Goal: Task Accomplishment & Management: Use online tool/utility

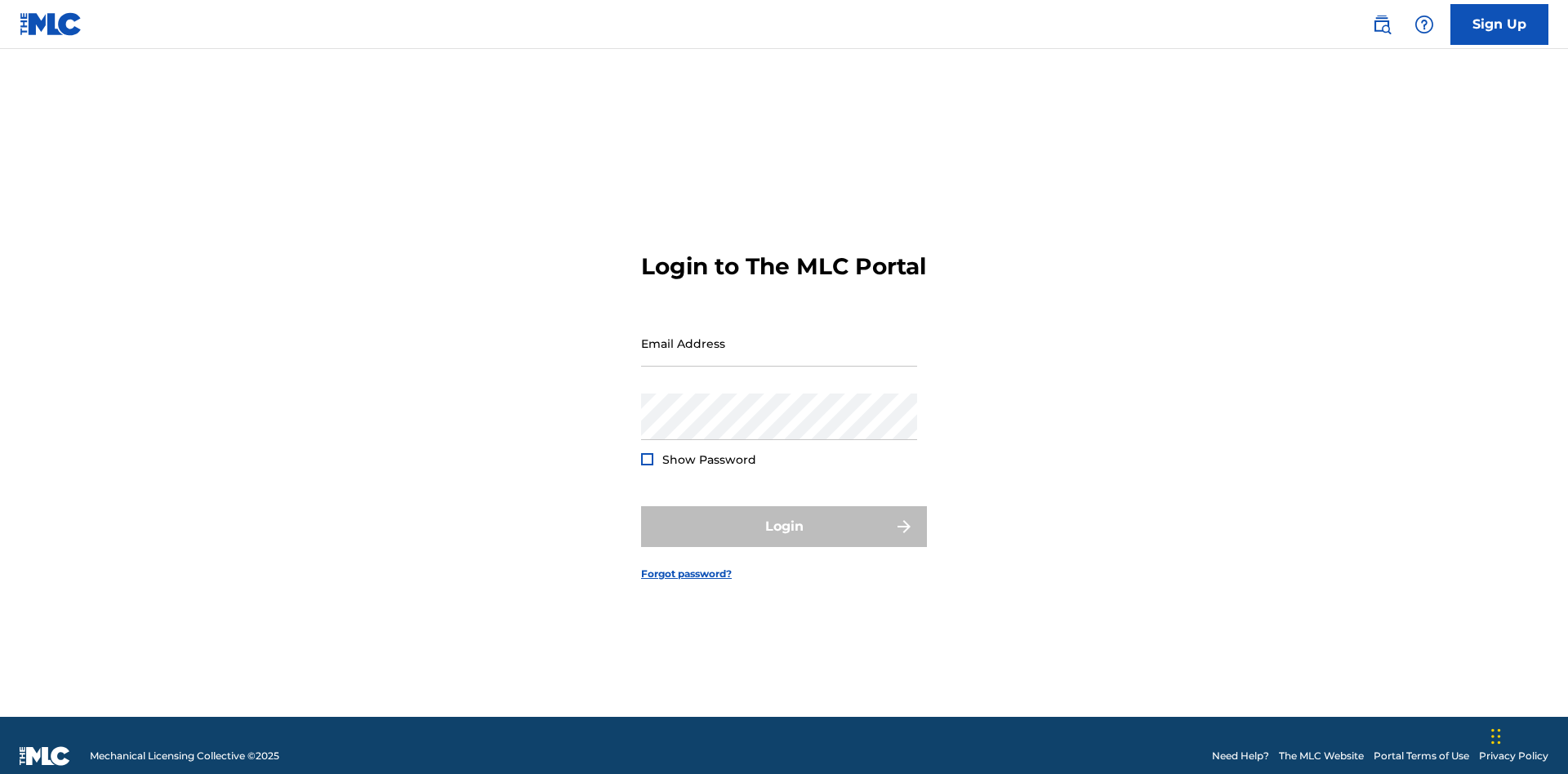
scroll to position [22, 0]
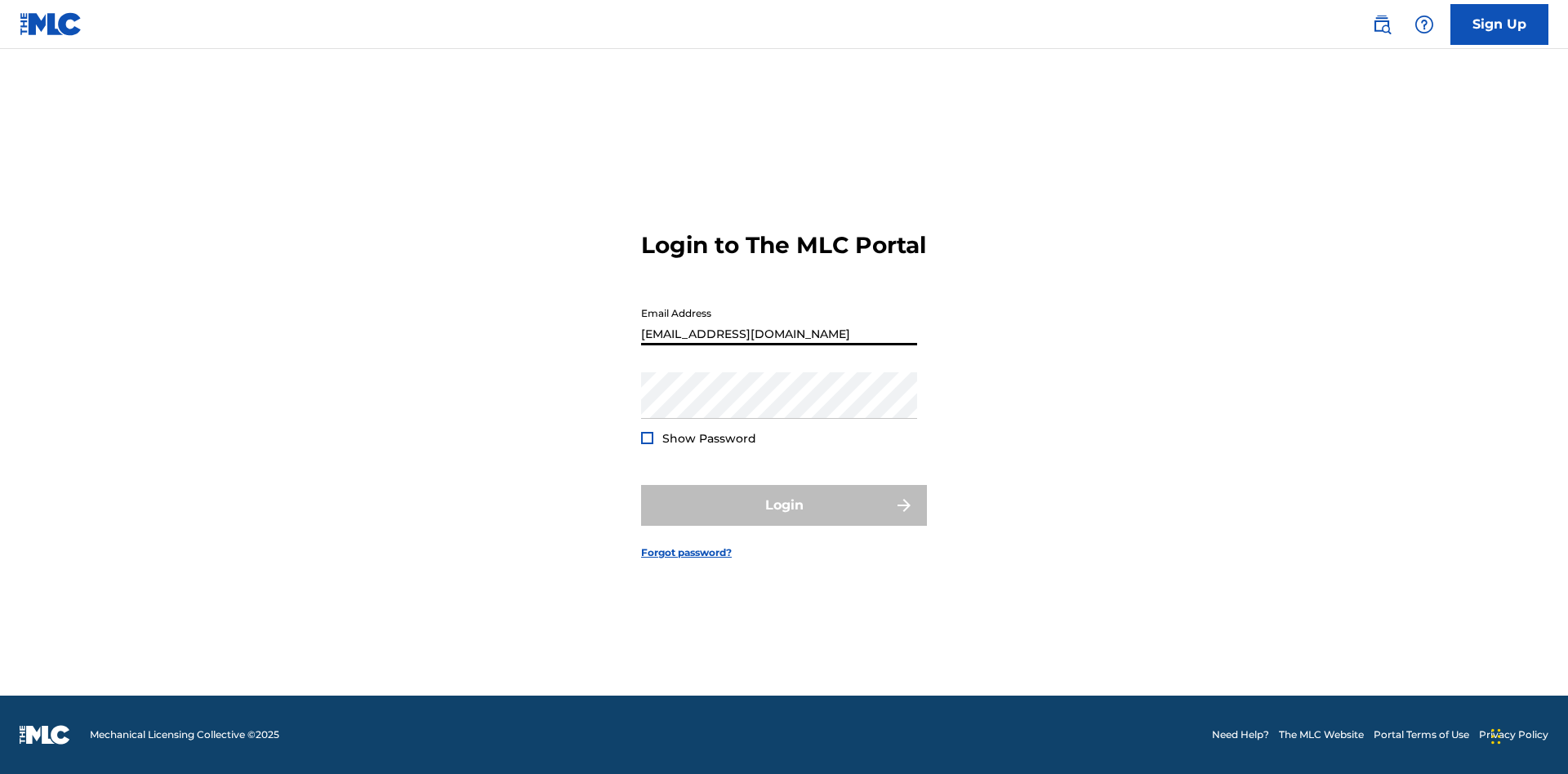
scroll to position [22, 0]
type input "[EMAIL_ADDRESS][DOMAIN_NAME]"
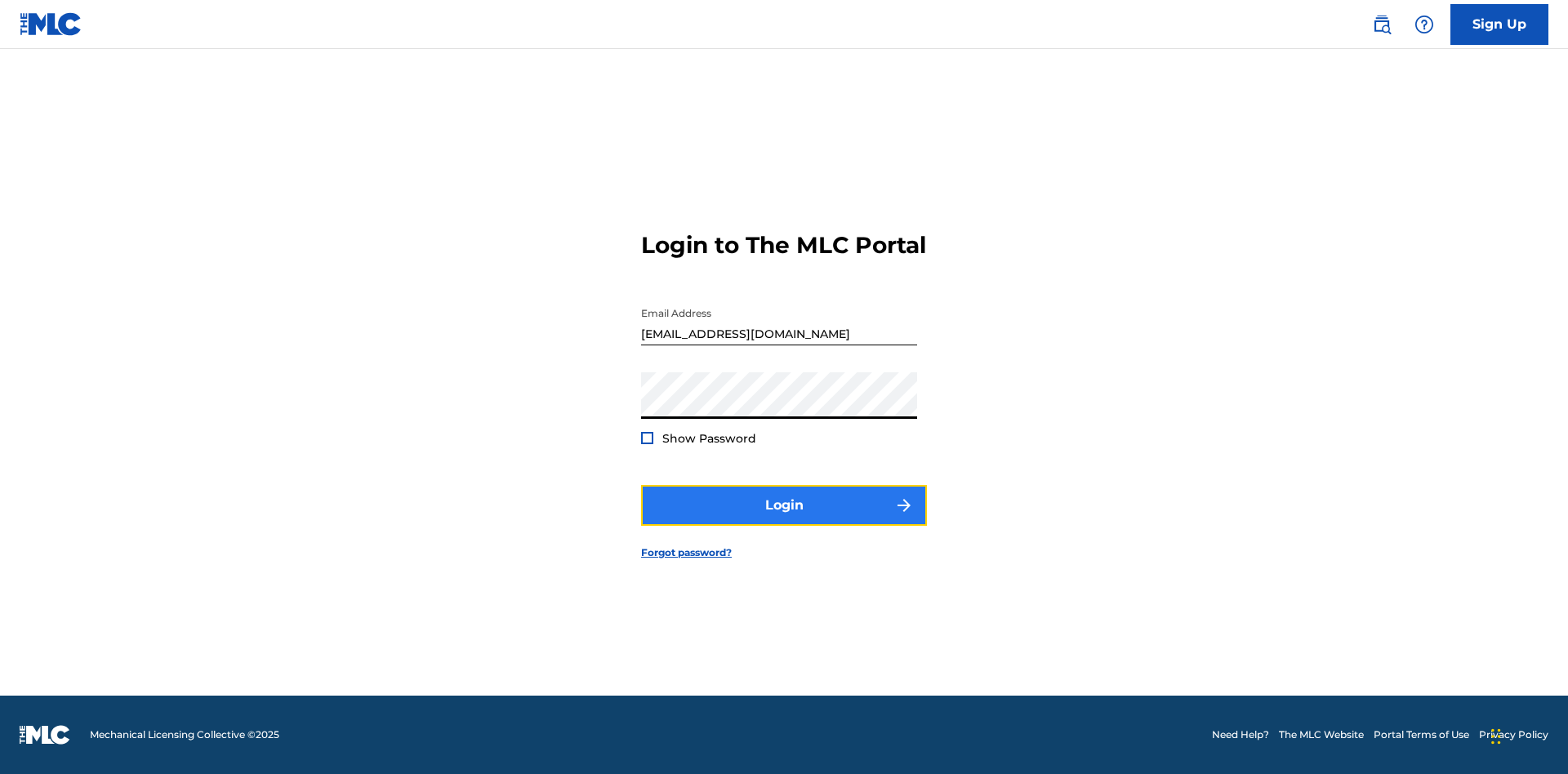
click at [784, 520] on button "Login" at bounding box center [784, 506] width 286 height 41
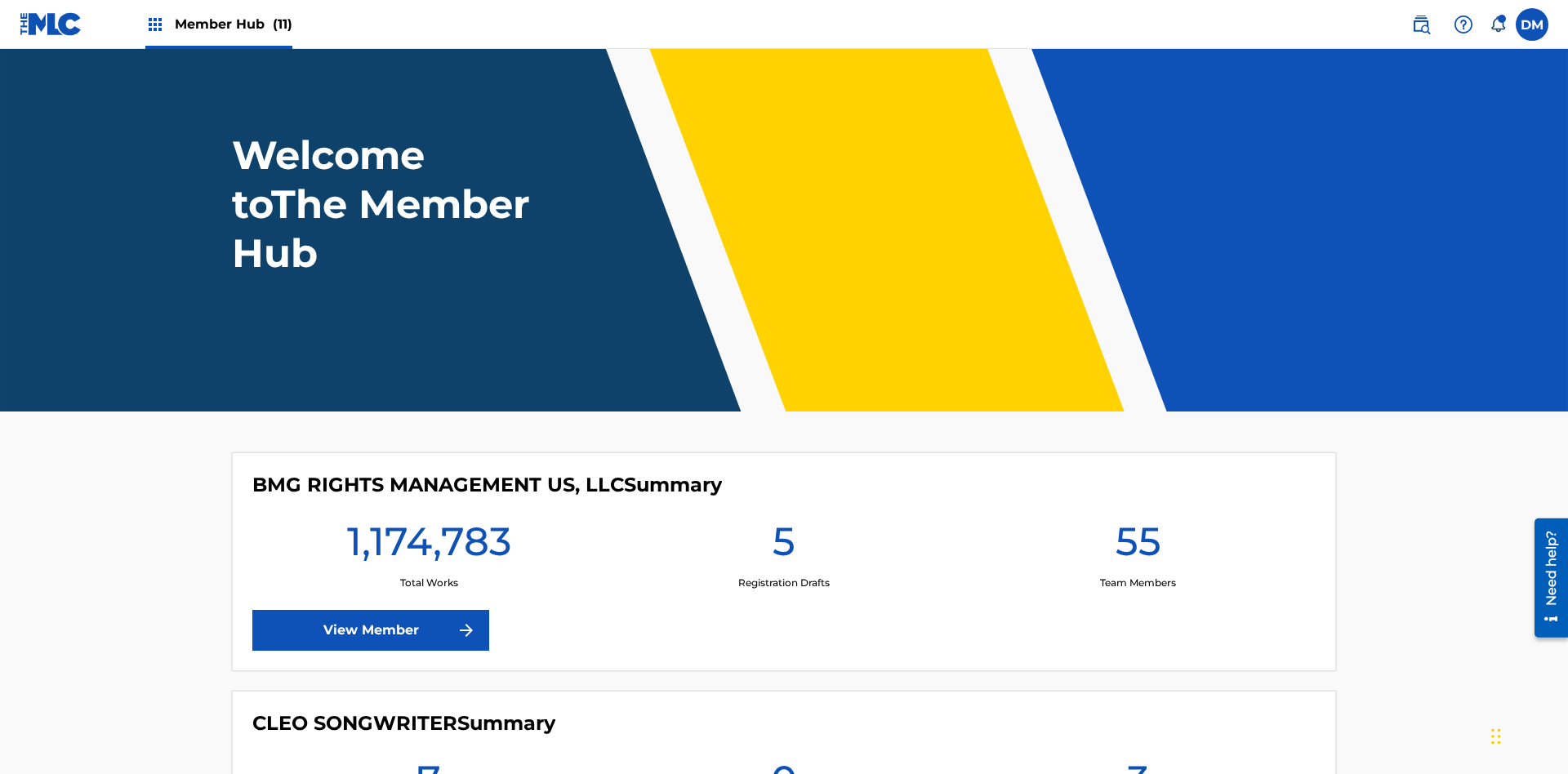
click at [233, 23] on span "Member Hub (11)" at bounding box center [234, 23] width 117 height 19
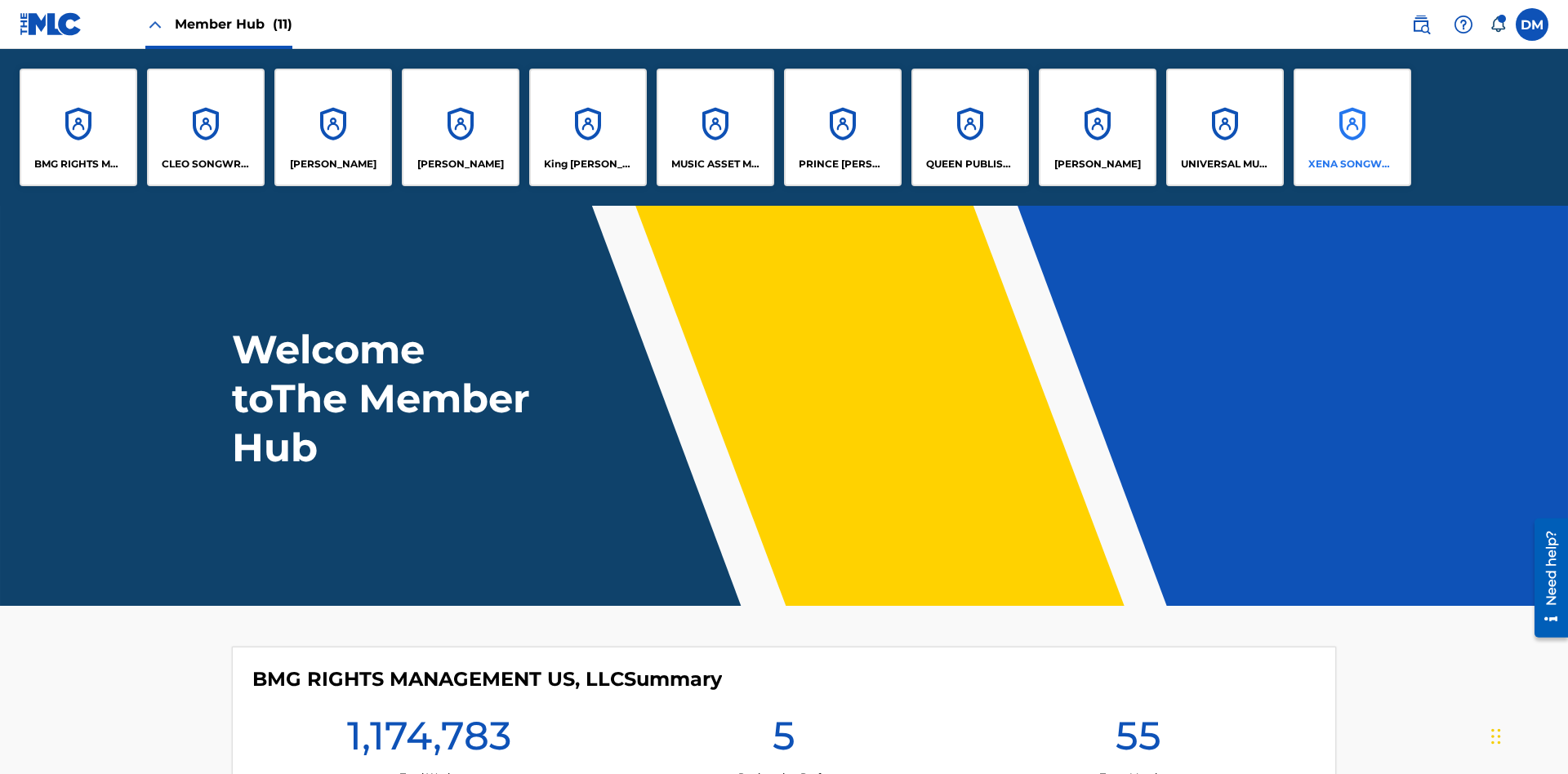
click at [1352, 164] on p "XENA SONGWRITER" at bounding box center [1353, 163] width 89 height 15
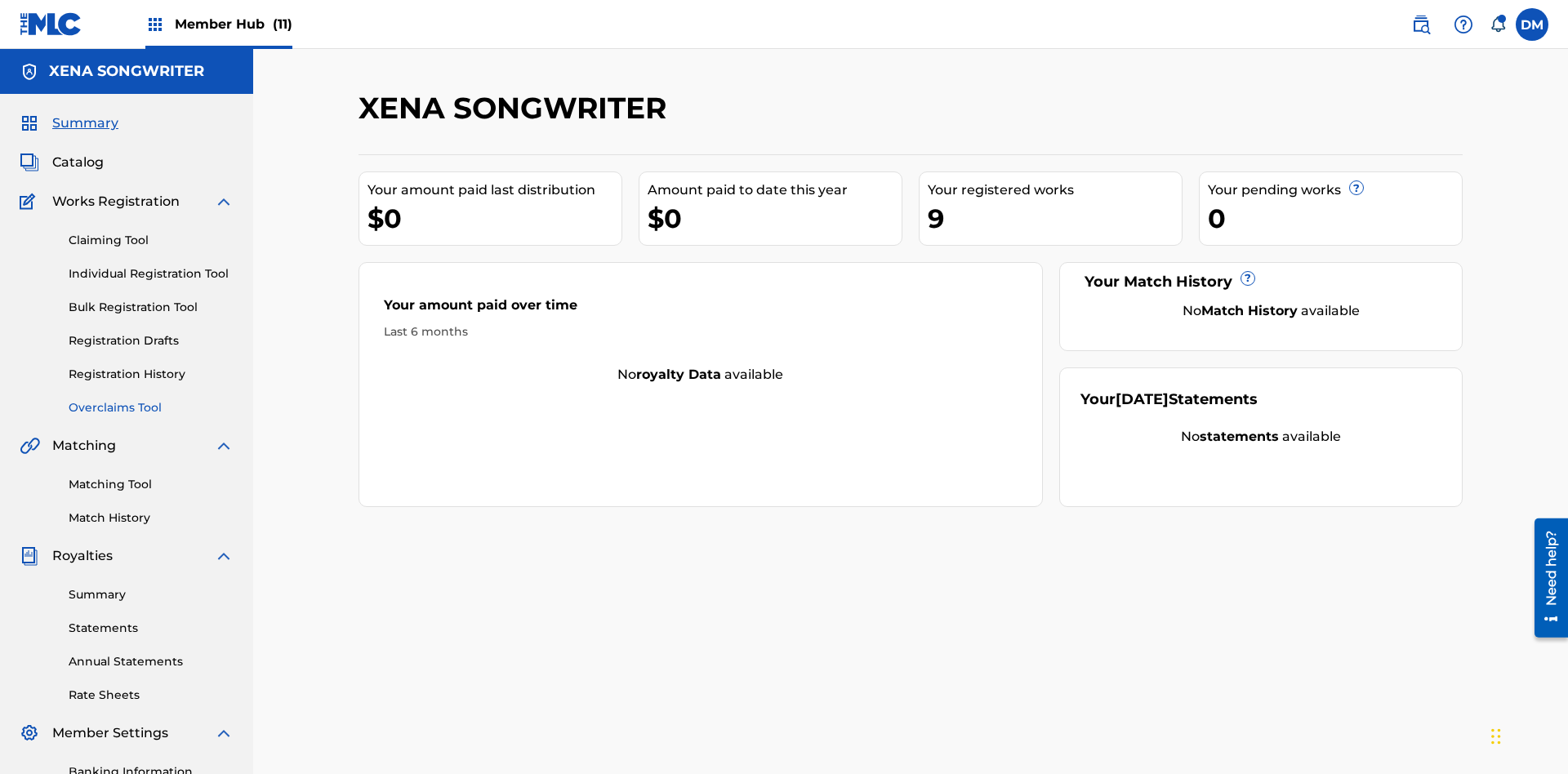
click at [151, 399] on link "Overclaims Tool" at bounding box center [151, 408] width 165 height 18
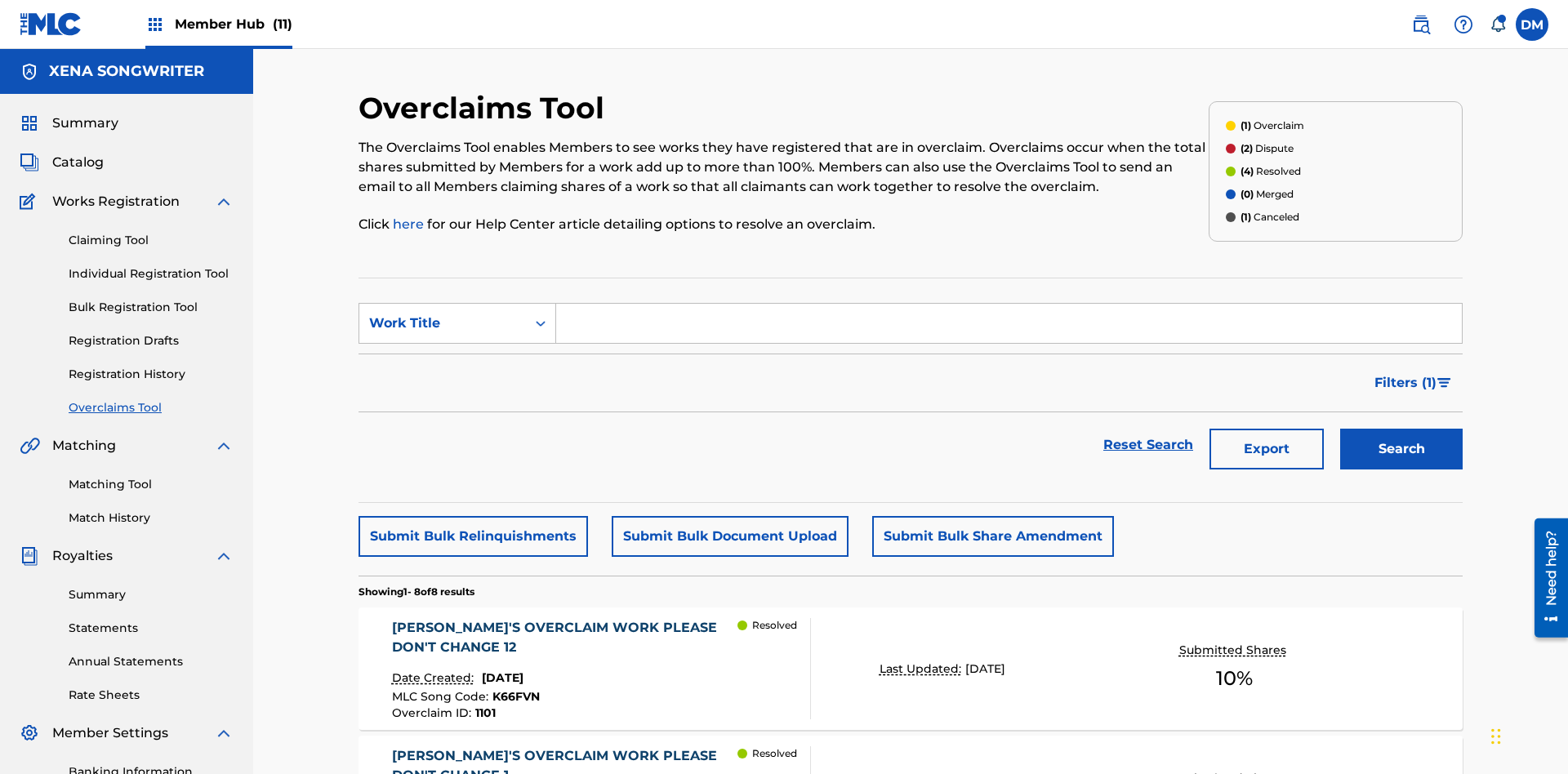
scroll to position [209, 0]
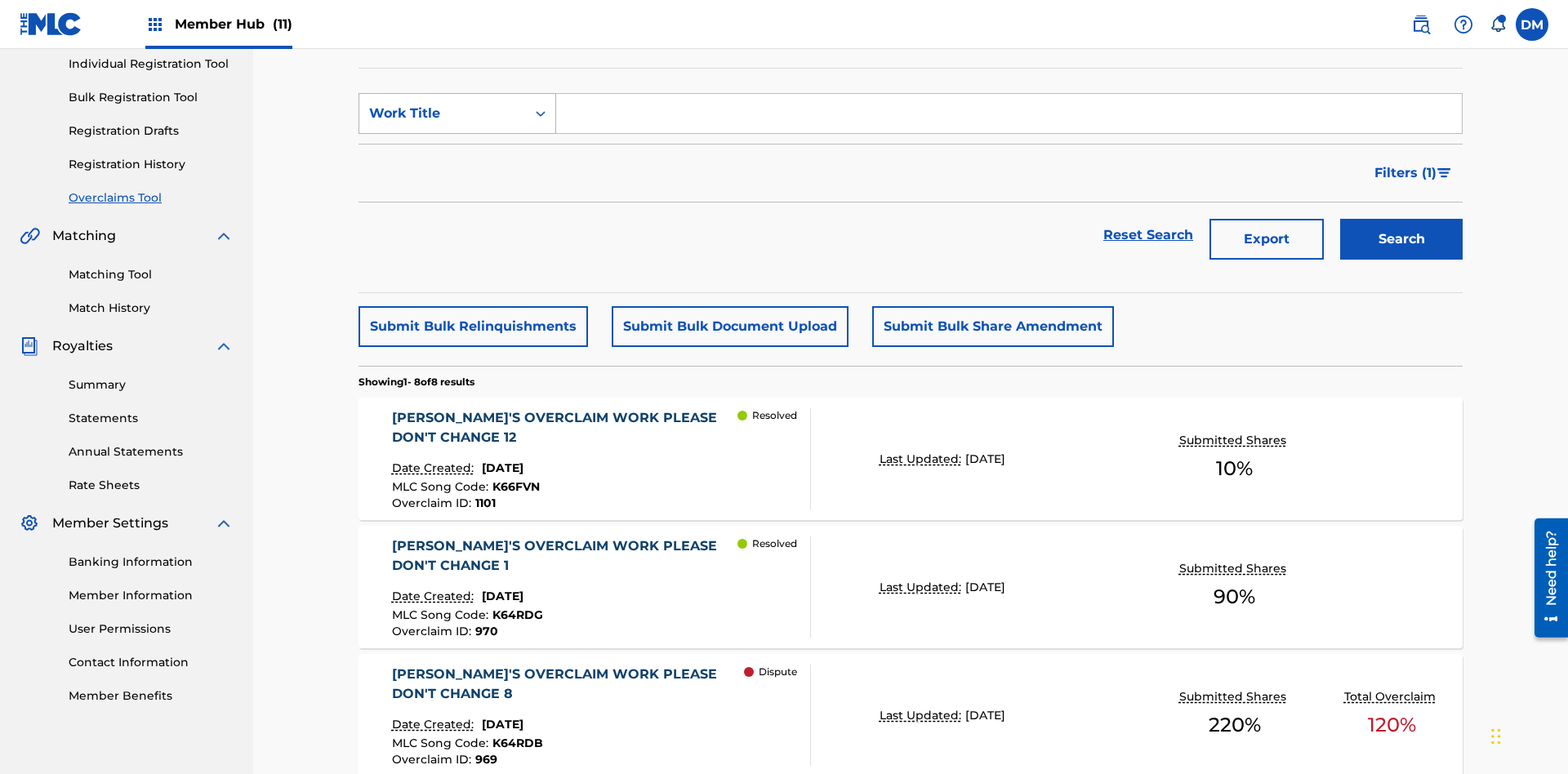
click at [442, 114] on div "Work Title" at bounding box center [442, 114] width 147 height 20
click at [457, 236] on div "Work Title" at bounding box center [457, 236] width 196 height 41
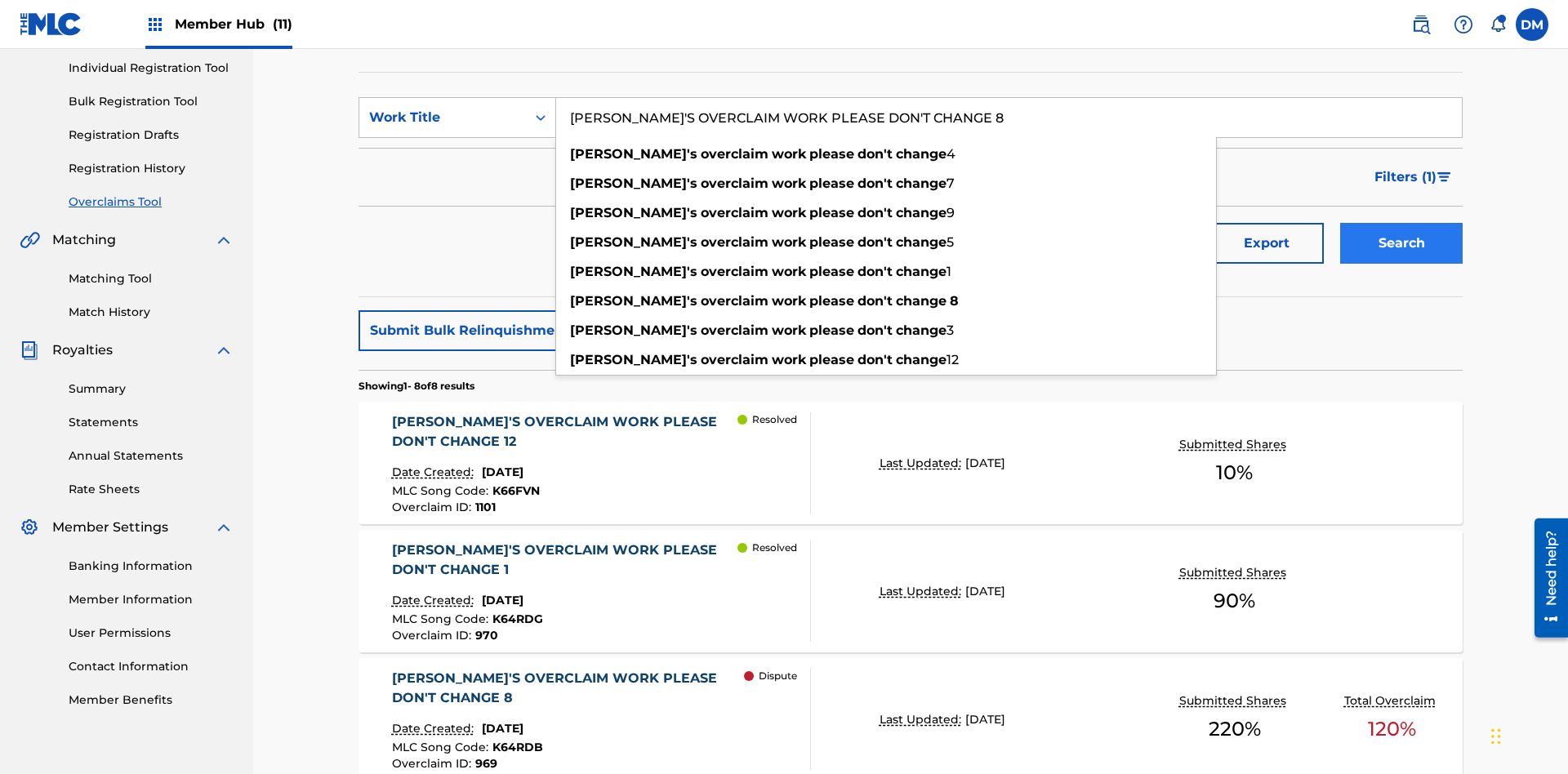
type input "KRYSTAL'S OVERCLAIM WORK PLEASE DON'T CHANGE 8"
click at [1402, 223] on button "Search" at bounding box center [1402, 244] width 122 height 41
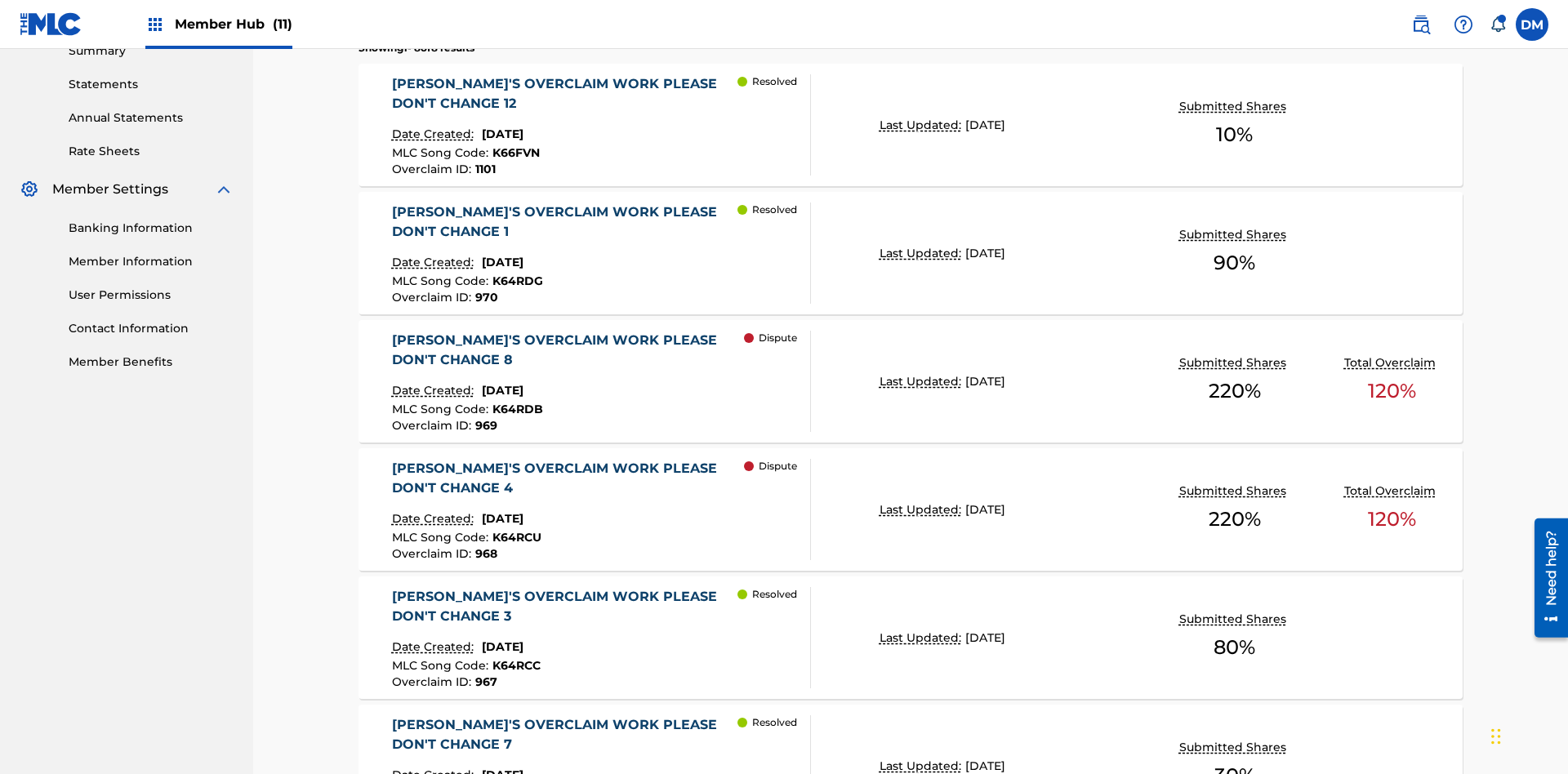
scroll to position [800, 0]
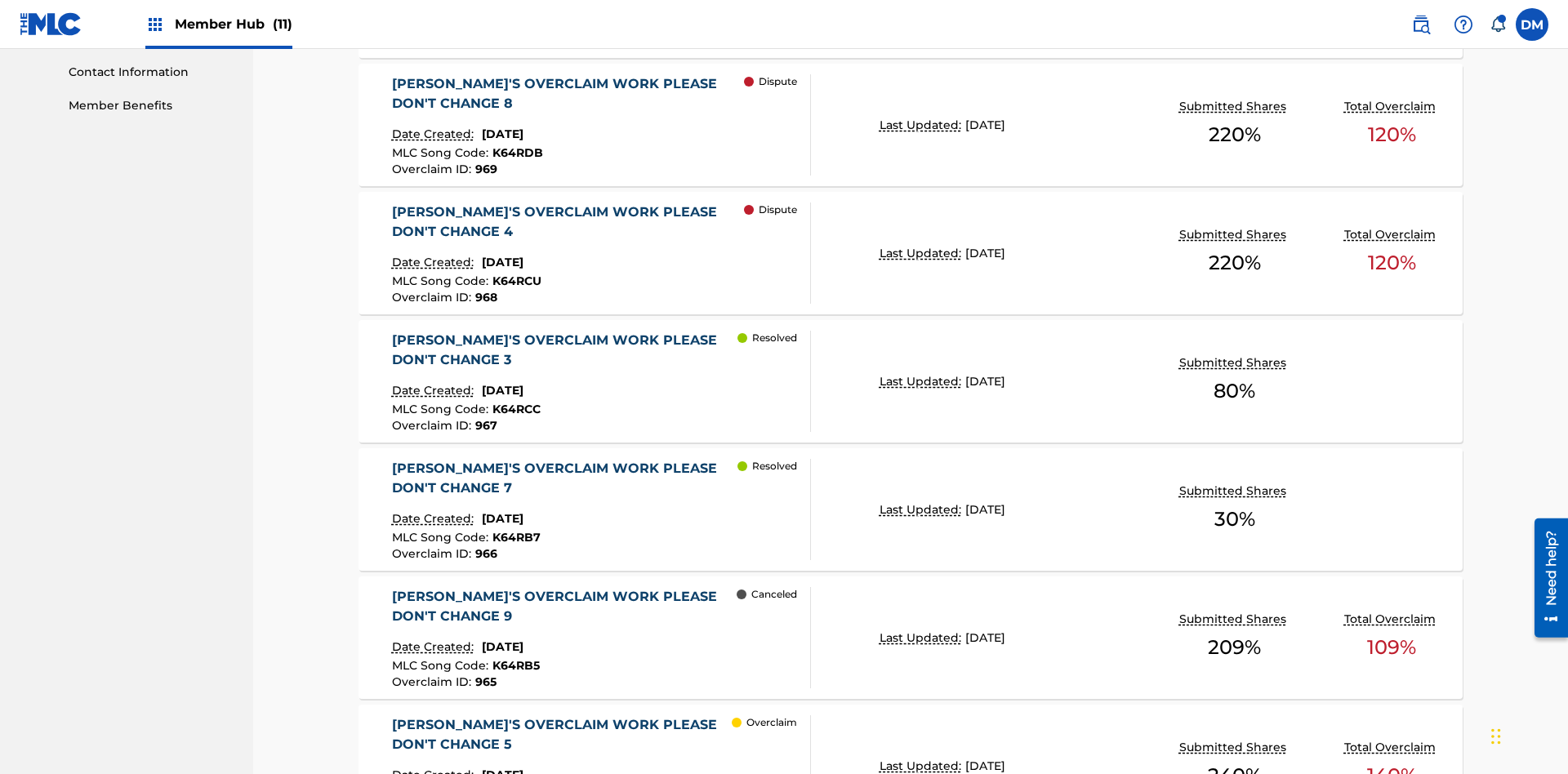
click at [515, 146] on span "K64RDB" at bounding box center [518, 153] width 51 height 15
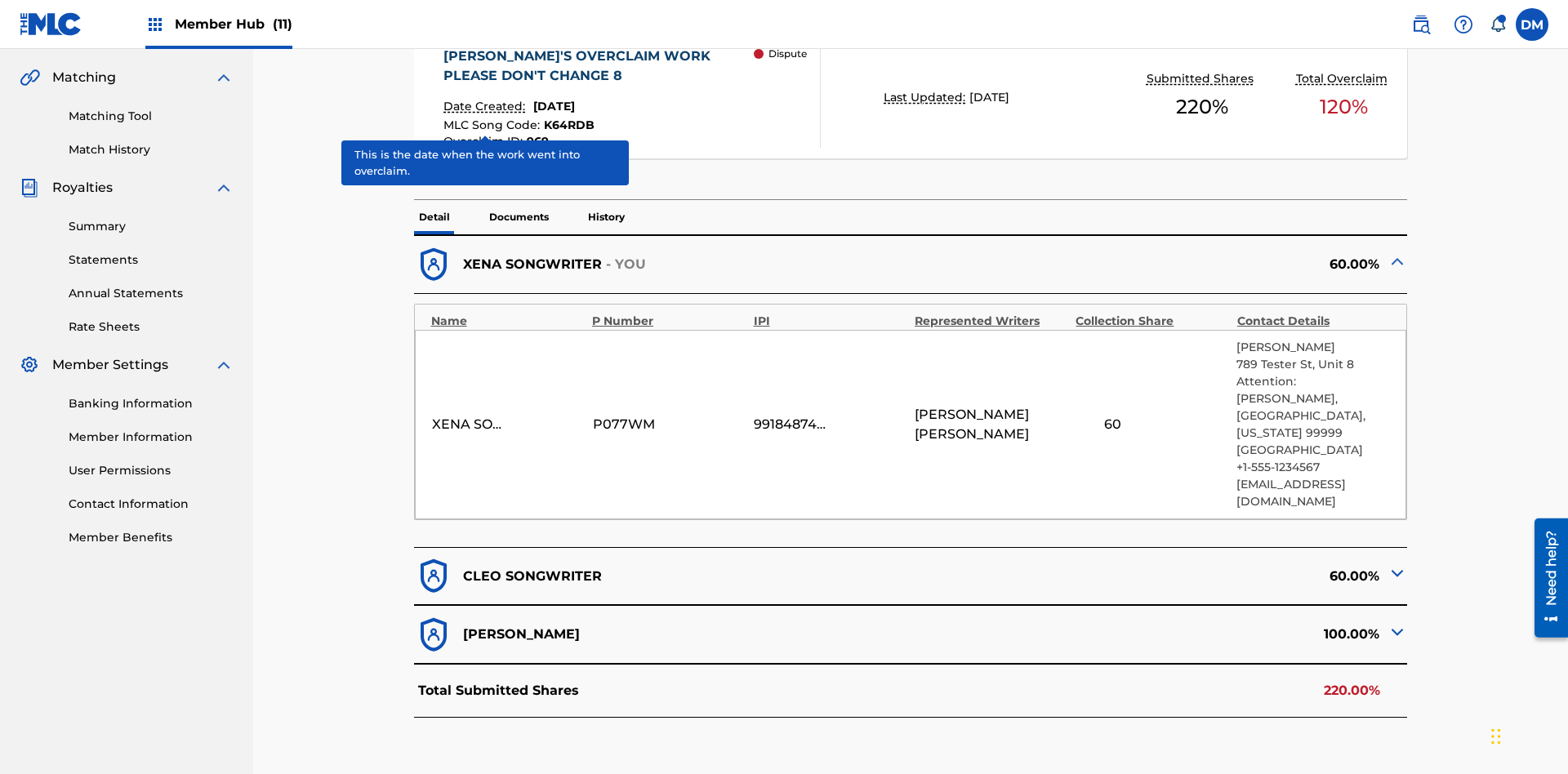
scroll to position [358, 0]
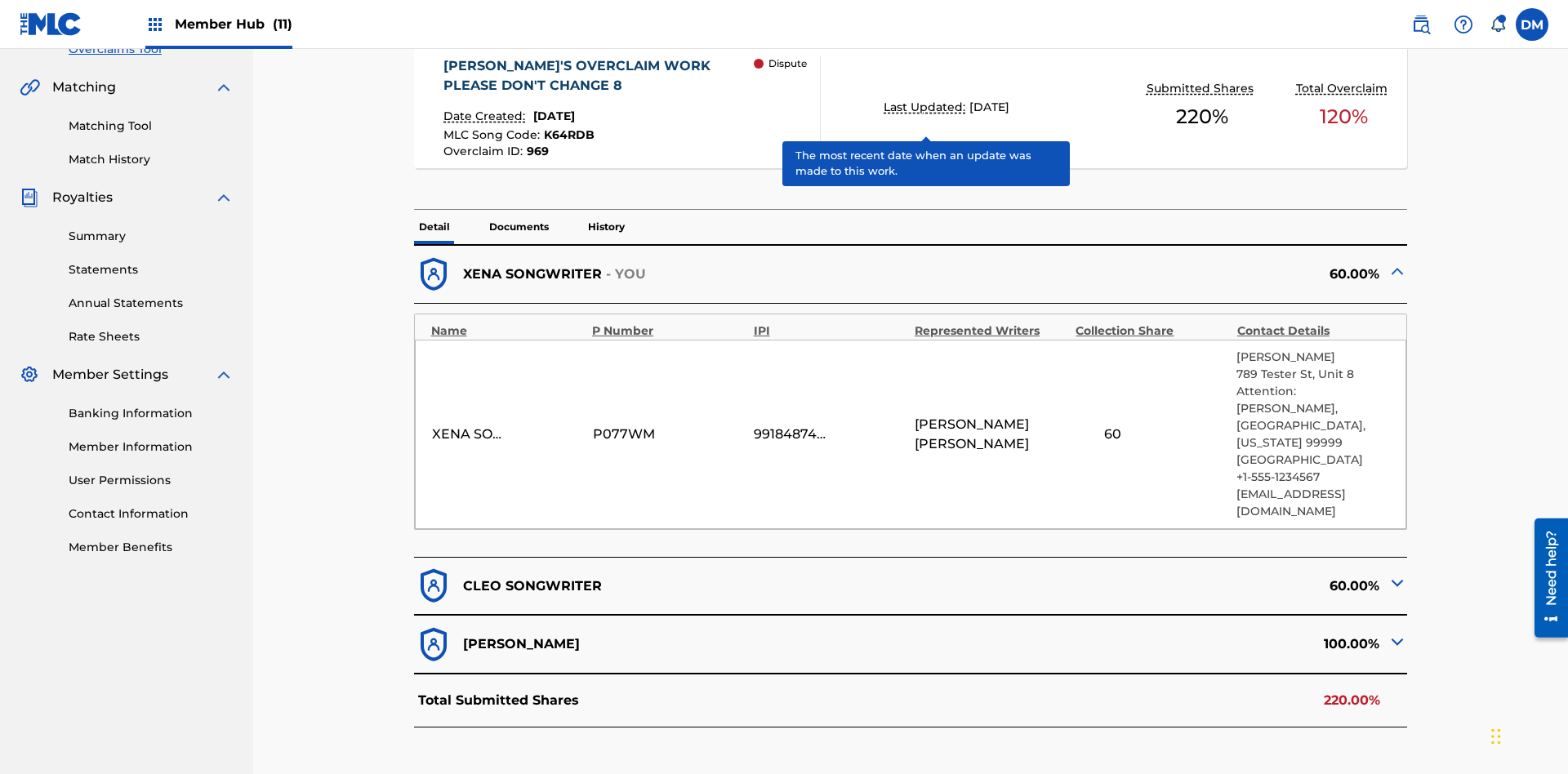
click at [567, 127] on span "K64RDB" at bounding box center [570, 134] width 51 height 15
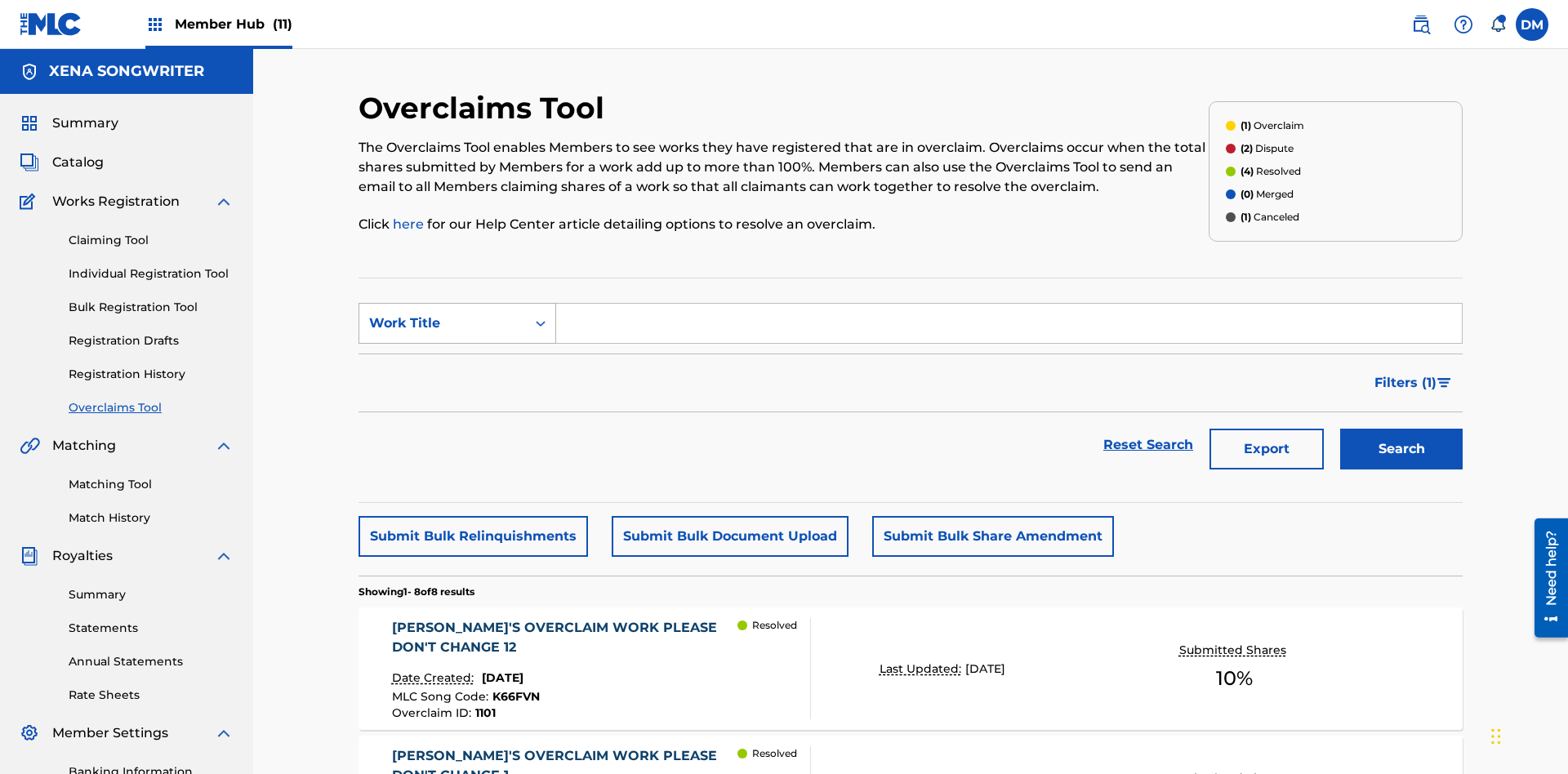
click at [442, 313] on div "Work Title" at bounding box center [442, 323] width 147 height 20
type input "969"
click at [1402, 429] on button "Search" at bounding box center [1402, 449] width 122 height 41
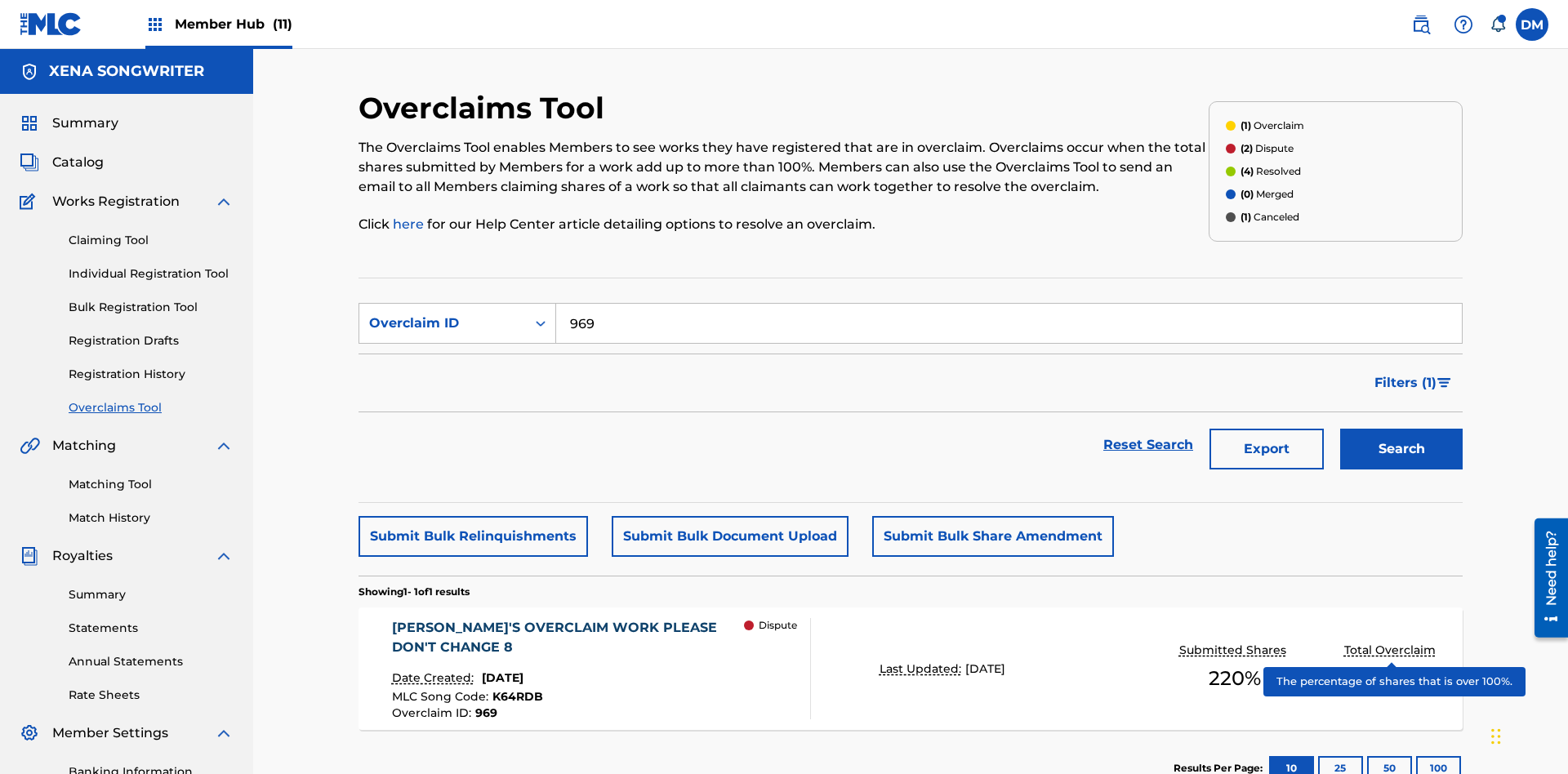
click at [515, 689] on span "K64RDB" at bounding box center [518, 696] width 51 height 15
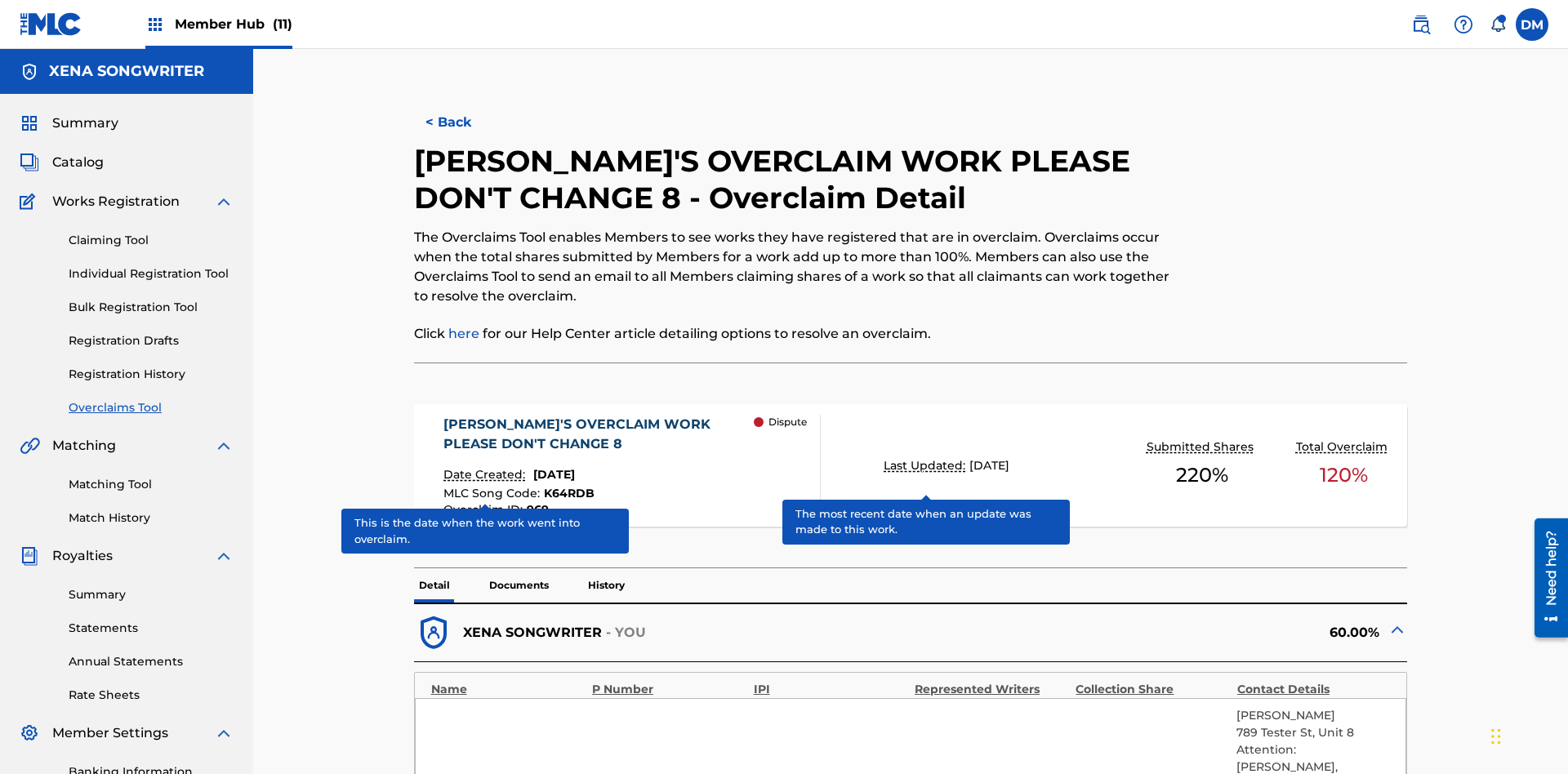
click at [567, 486] on span "K64RDB" at bounding box center [570, 493] width 51 height 15
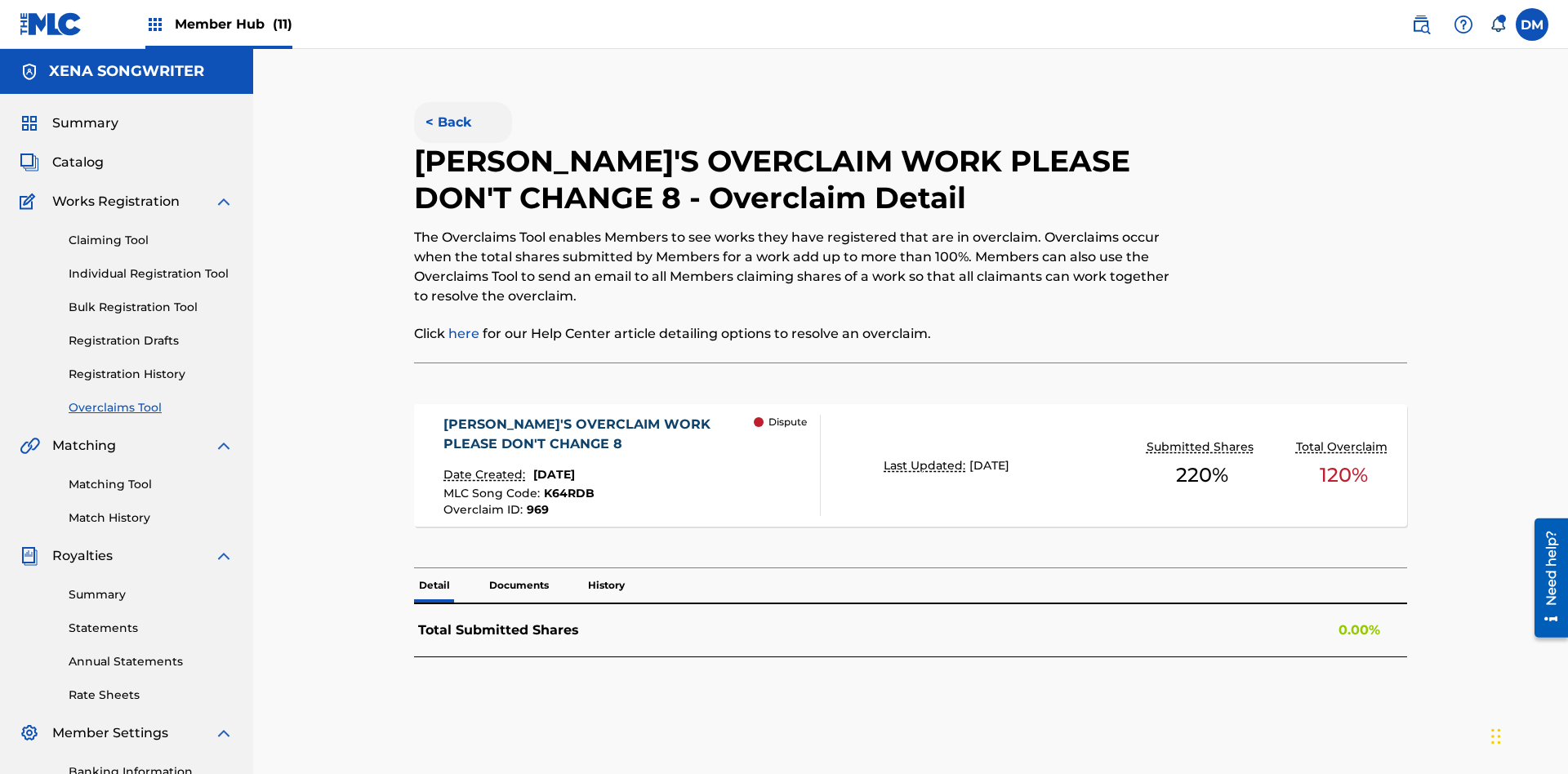
click at [462, 118] on button "< Back" at bounding box center [463, 122] width 98 height 41
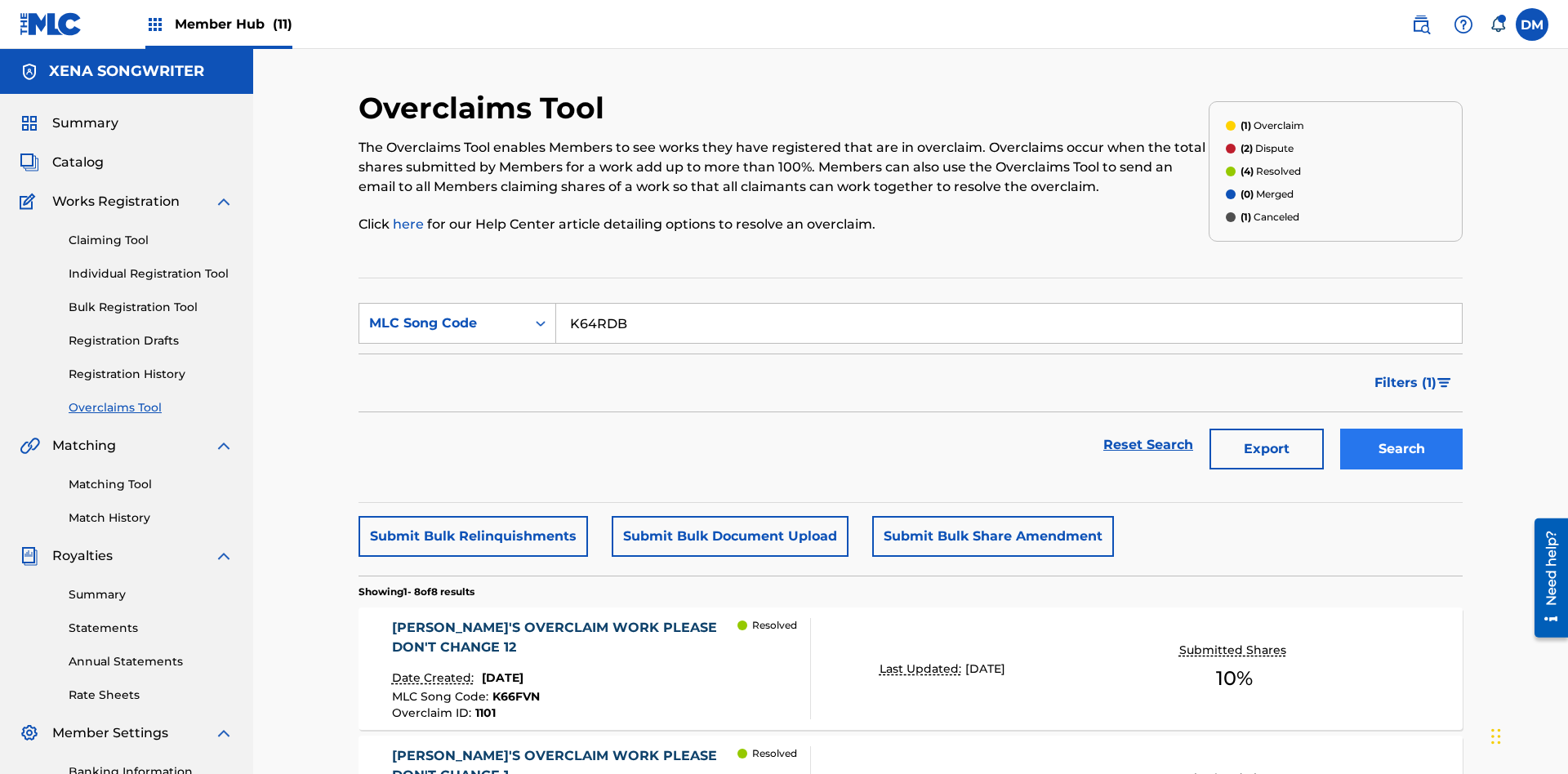
type input "K64RDB"
click at [1402, 429] on button "Search" at bounding box center [1402, 449] width 122 height 41
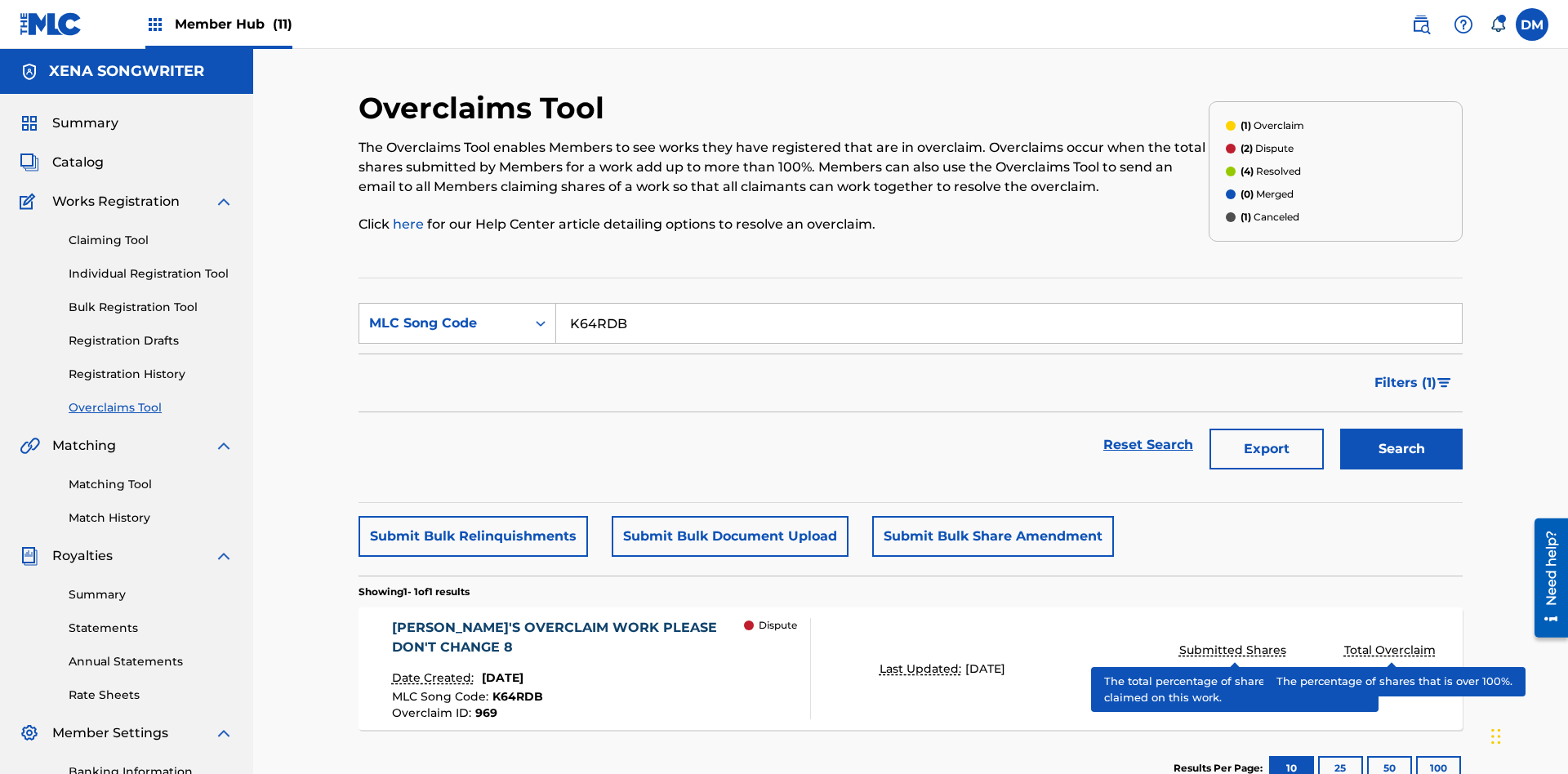
click at [515, 689] on span "K64RDB" at bounding box center [518, 696] width 51 height 15
